Goal: Find specific page/section: Find specific page/section

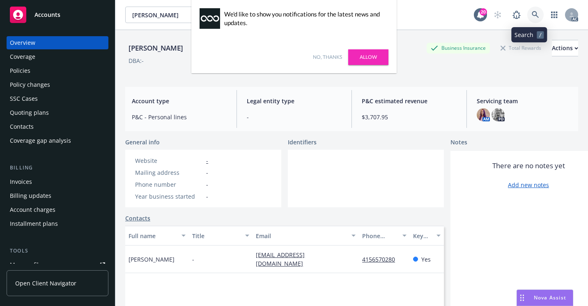
click at [537, 18] on link at bounding box center [535, 15] width 16 height 16
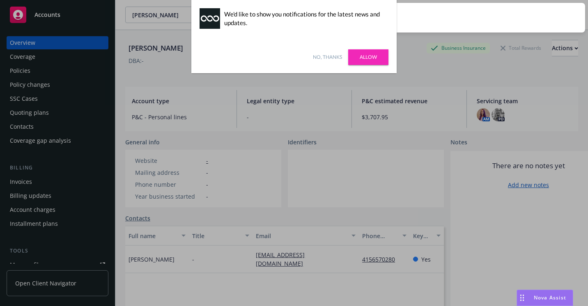
type input "37869767"
click at [328, 57] on link "No, thanks" at bounding box center [327, 56] width 29 height 7
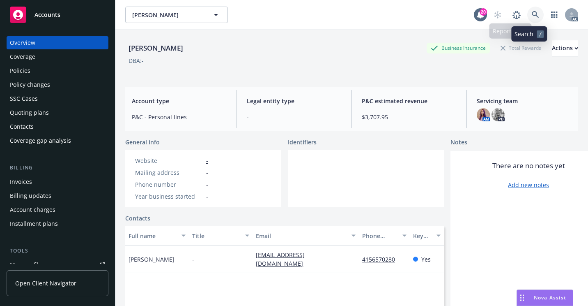
click at [532, 15] on icon at bounding box center [535, 14] width 7 height 7
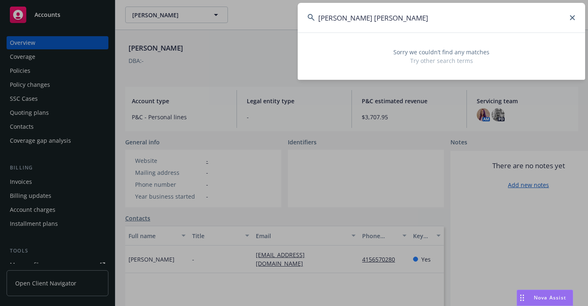
drag, startPoint x: 373, startPoint y: 19, endPoint x: 405, endPoint y: 19, distance: 32.4
click at [405, 19] on input "[PERSON_NAME] [PERSON_NAME]" at bounding box center [441, 18] width 287 height 30
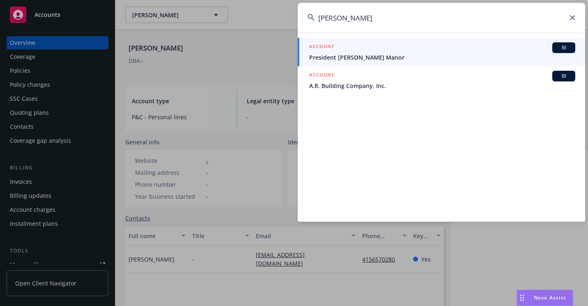
type input "[PERSON_NAME]"
click at [368, 53] on div "ACCOUNT BI" at bounding box center [442, 47] width 266 height 11
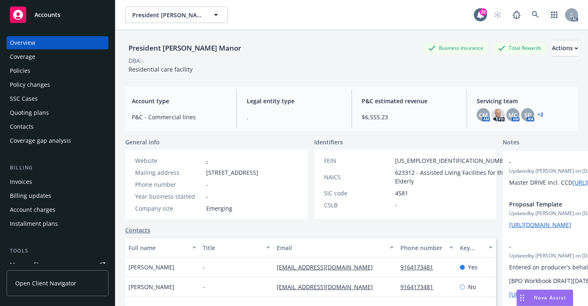
click at [27, 69] on div "Policies" at bounding box center [20, 70] width 21 height 13
